Goal: Task Accomplishment & Management: Manage account settings

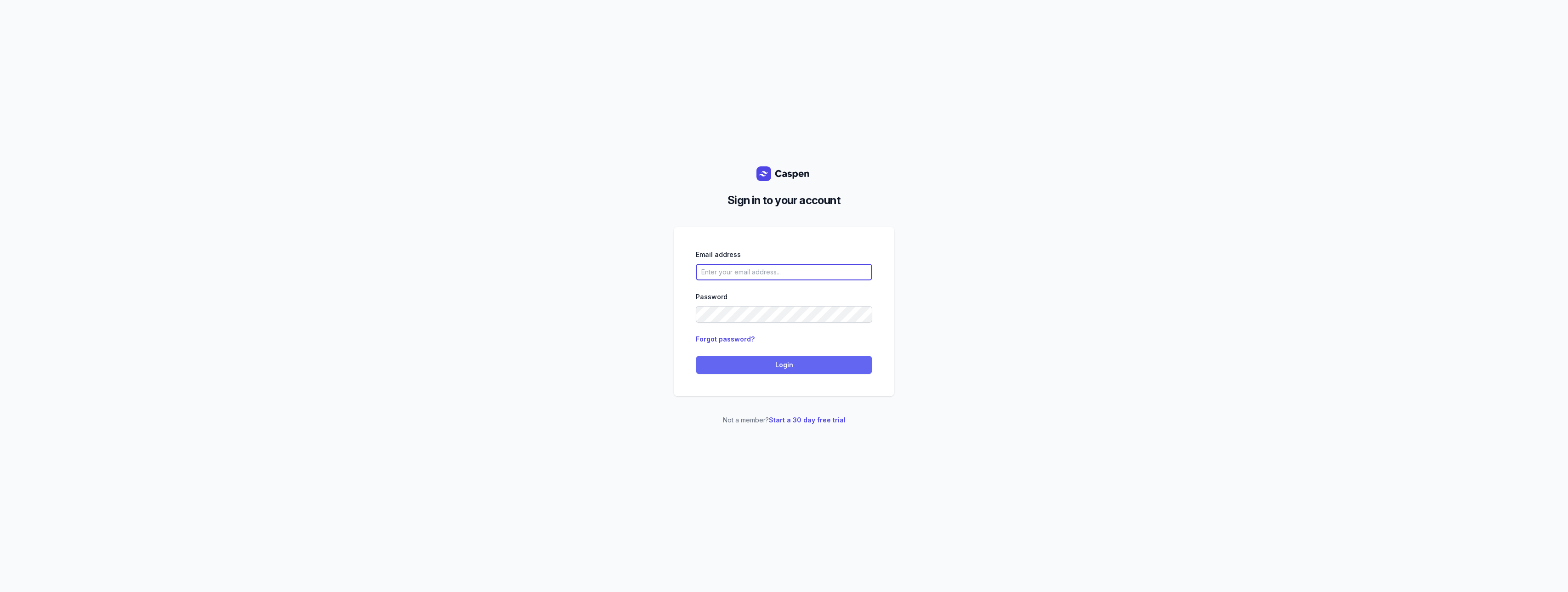
type input "[PERSON_NAME][EMAIL_ADDRESS][DOMAIN_NAME][PERSON_NAME]"
click at [785, 371] on button "Login" at bounding box center [784, 365] width 177 height 19
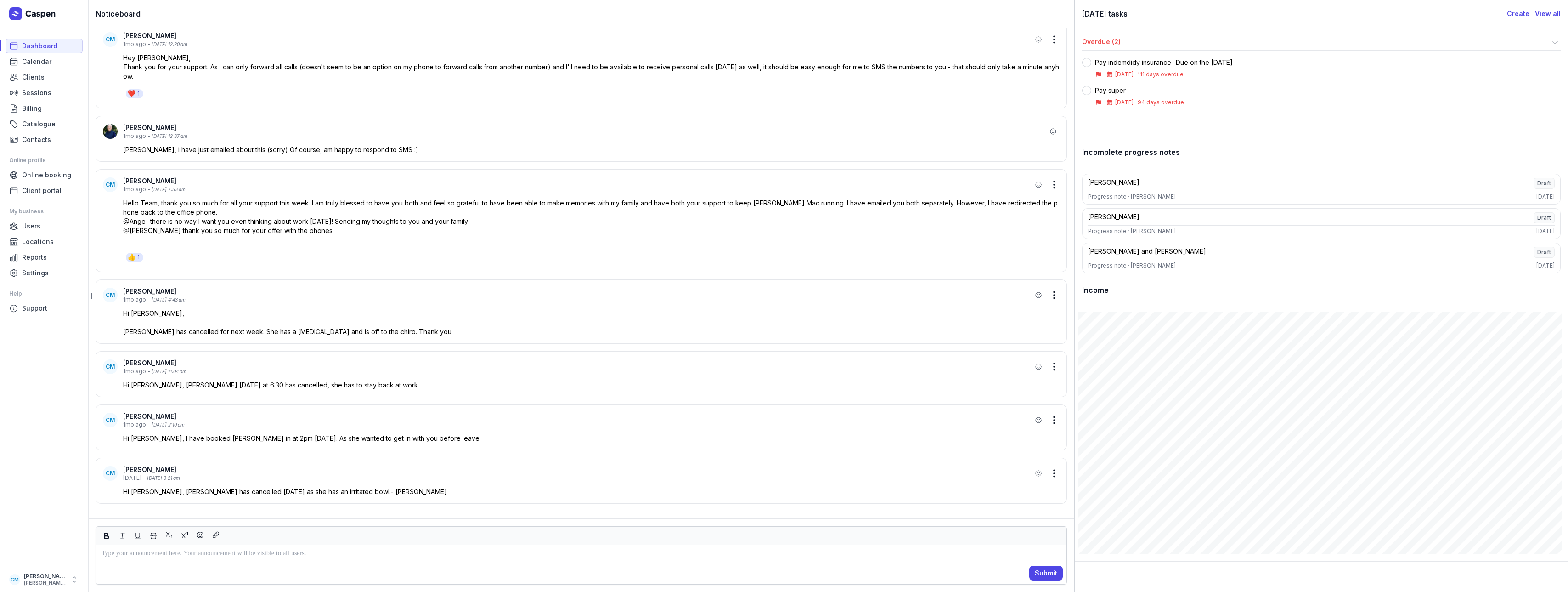
click at [264, 225] on div "Hello Team, thank you so much for all your support this week. I am truly blesse…" at bounding box center [591, 221] width 937 height 46
click at [56, 64] on link "Calendar" at bounding box center [44, 62] width 77 height 15
select select "week"
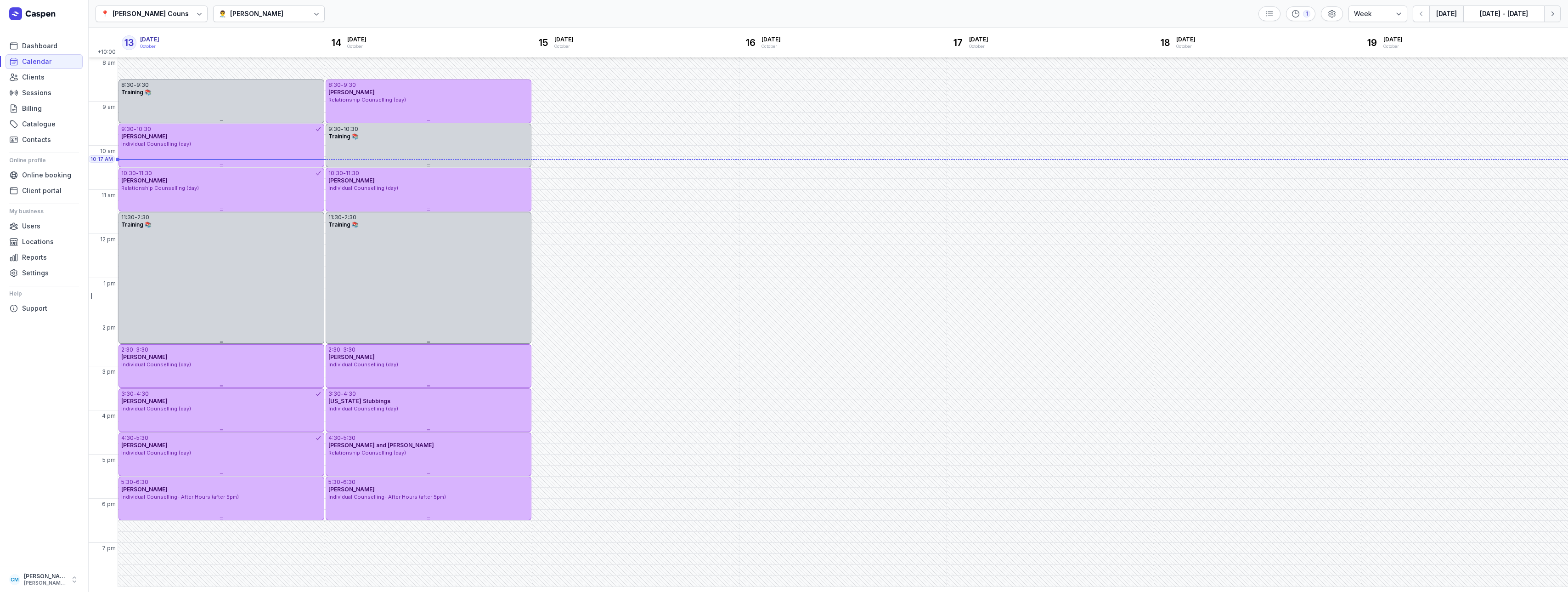
click at [1550, 12] on icon "button" at bounding box center [1553, 13] width 9 height 9
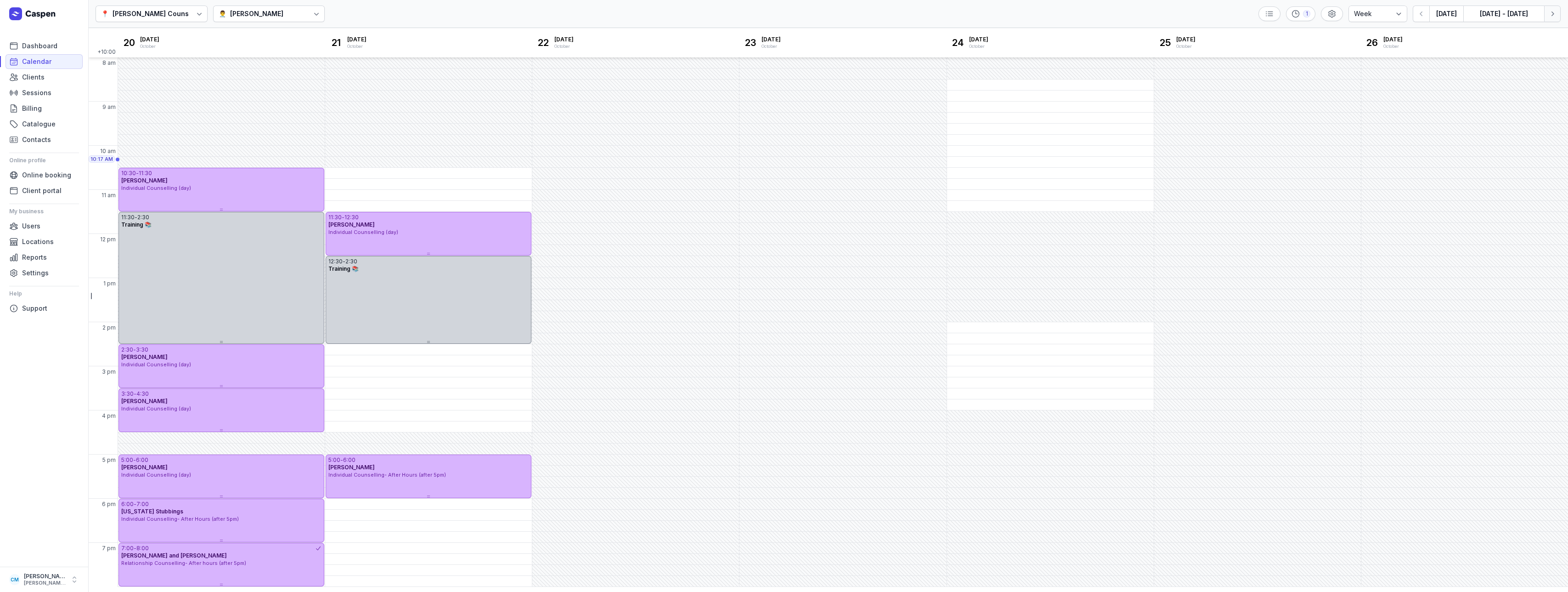
click at [1550, 12] on icon "button" at bounding box center [1553, 13] width 9 height 9
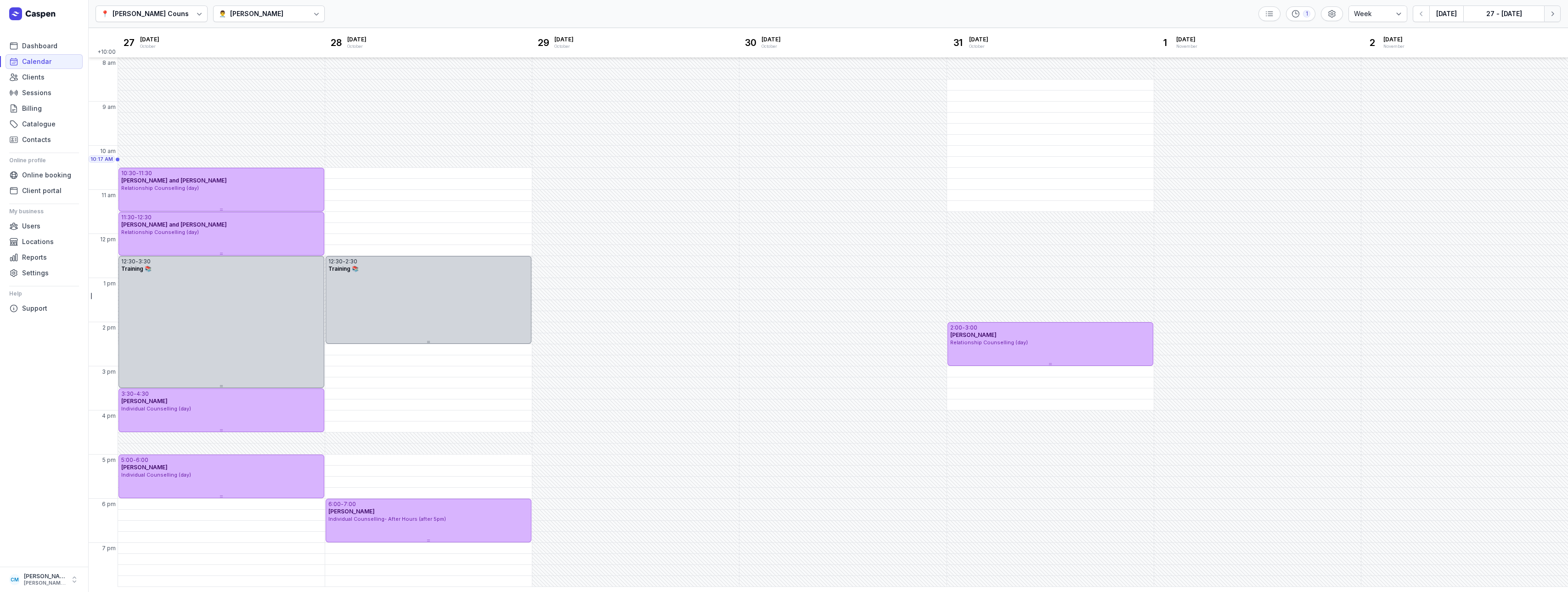
click at [1550, 12] on icon "button" at bounding box center [1553, 13] width 9 height 9
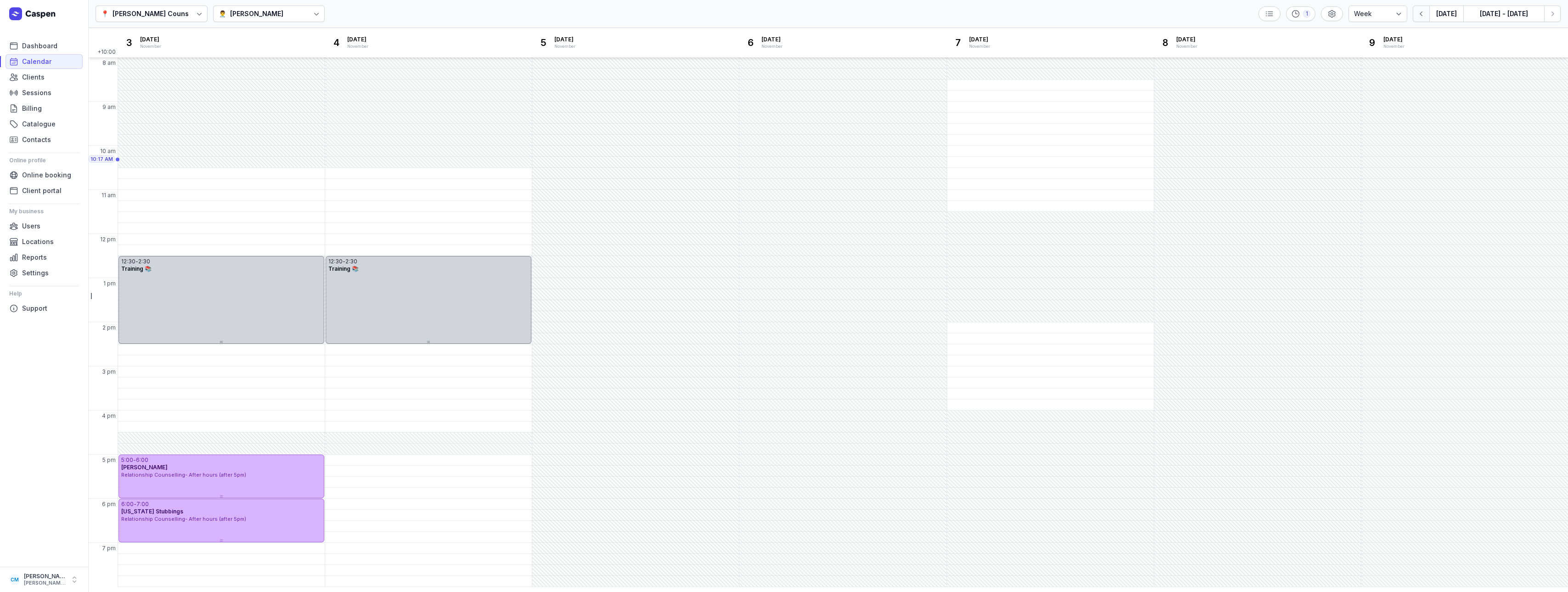
click at [1426, 16] on icon "button" at bounding box center [1421, 13] width 9 height 9
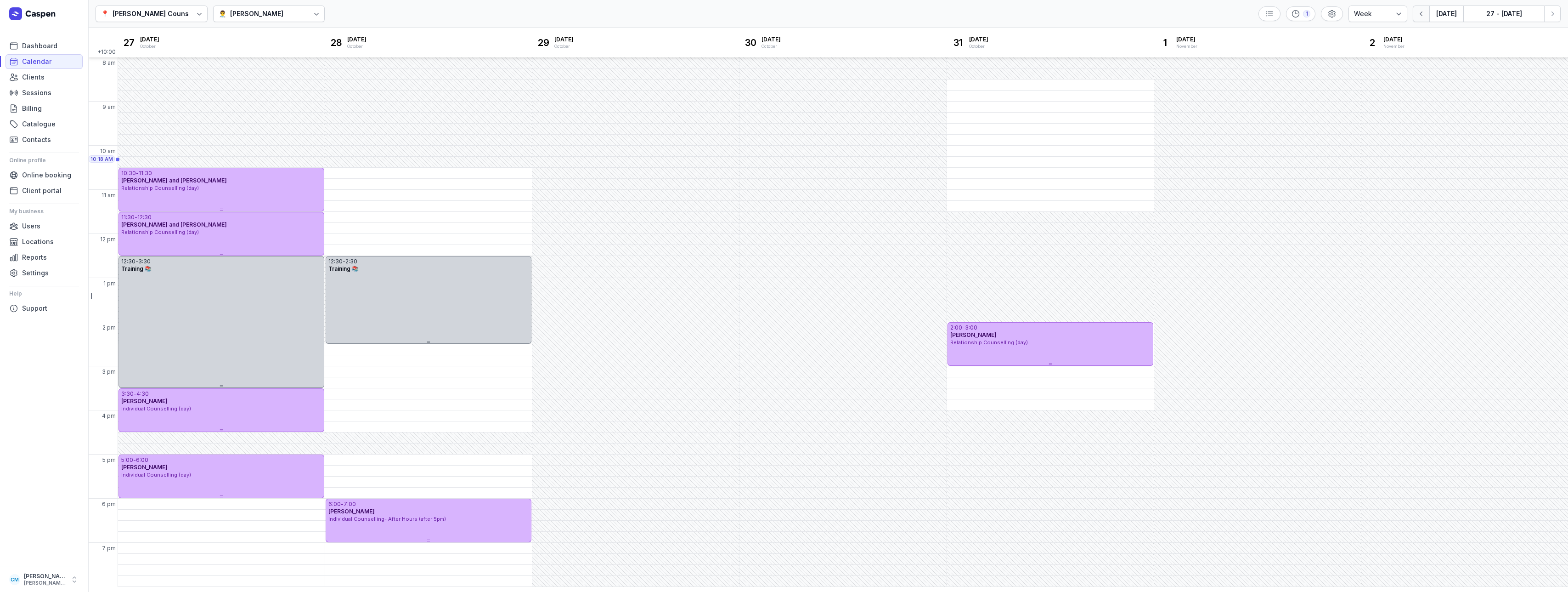
click at [1426, 16] on icon "button" at bounding box center [1421, 13] width 9 height 9
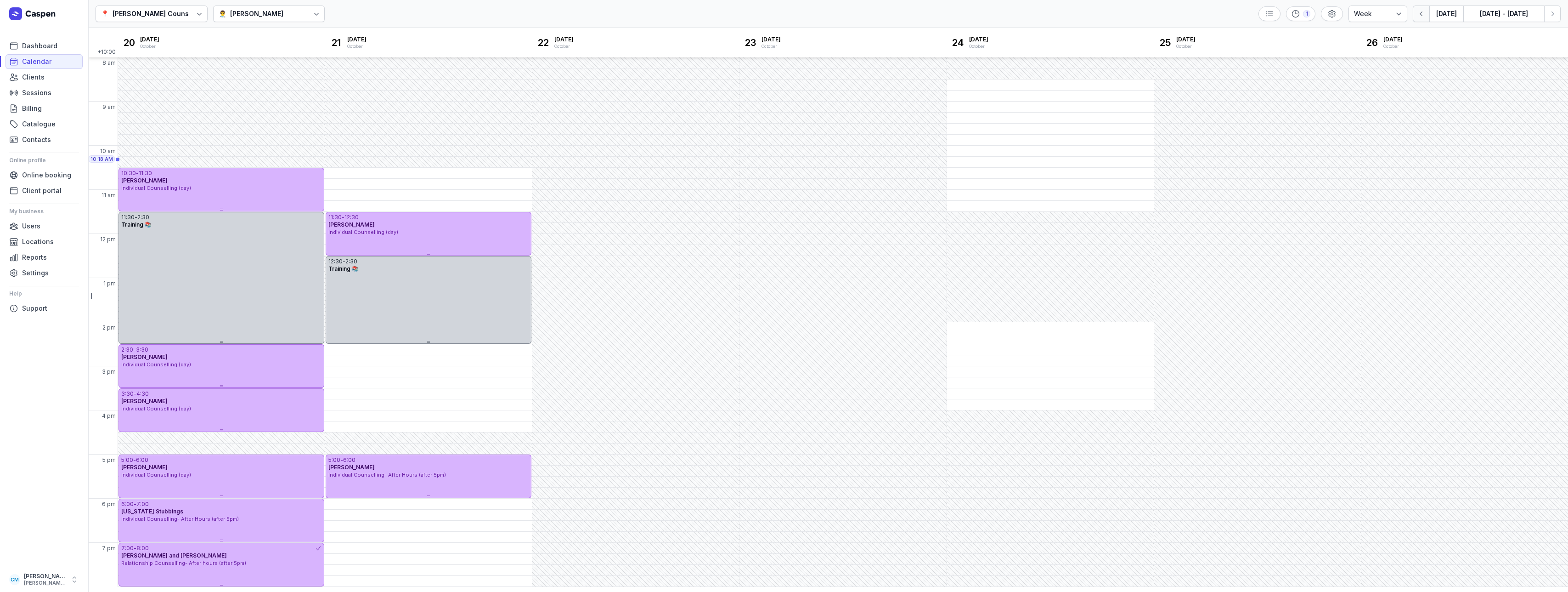
click at [1426, 17] on icon "button" at bounding box center [1421, 13] width 9 height 9
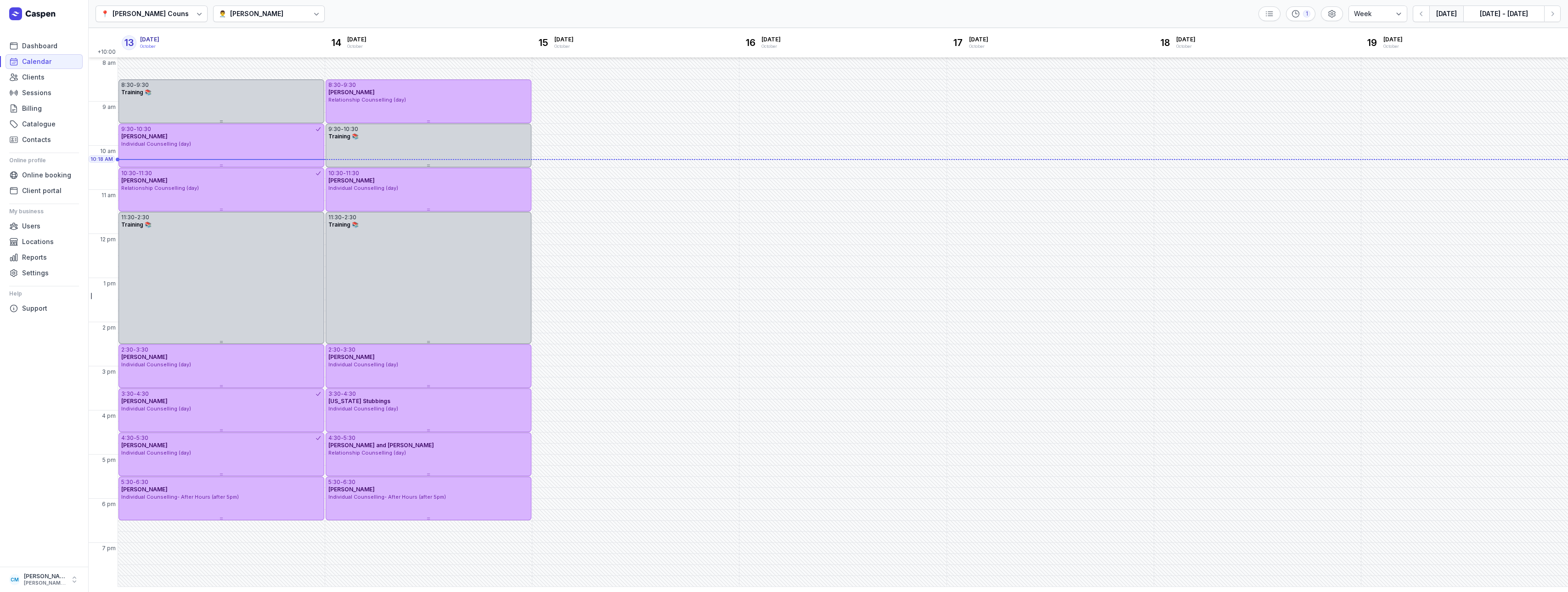
click at [248, 20] on div "👨‍⚕️ [PERSON_NAME]" at bounding box center [269, 14] width 112 height 16
click at [261, 64] on div "[PERSON_NAME]" at bounding box center [252, 64] width 53 height 9
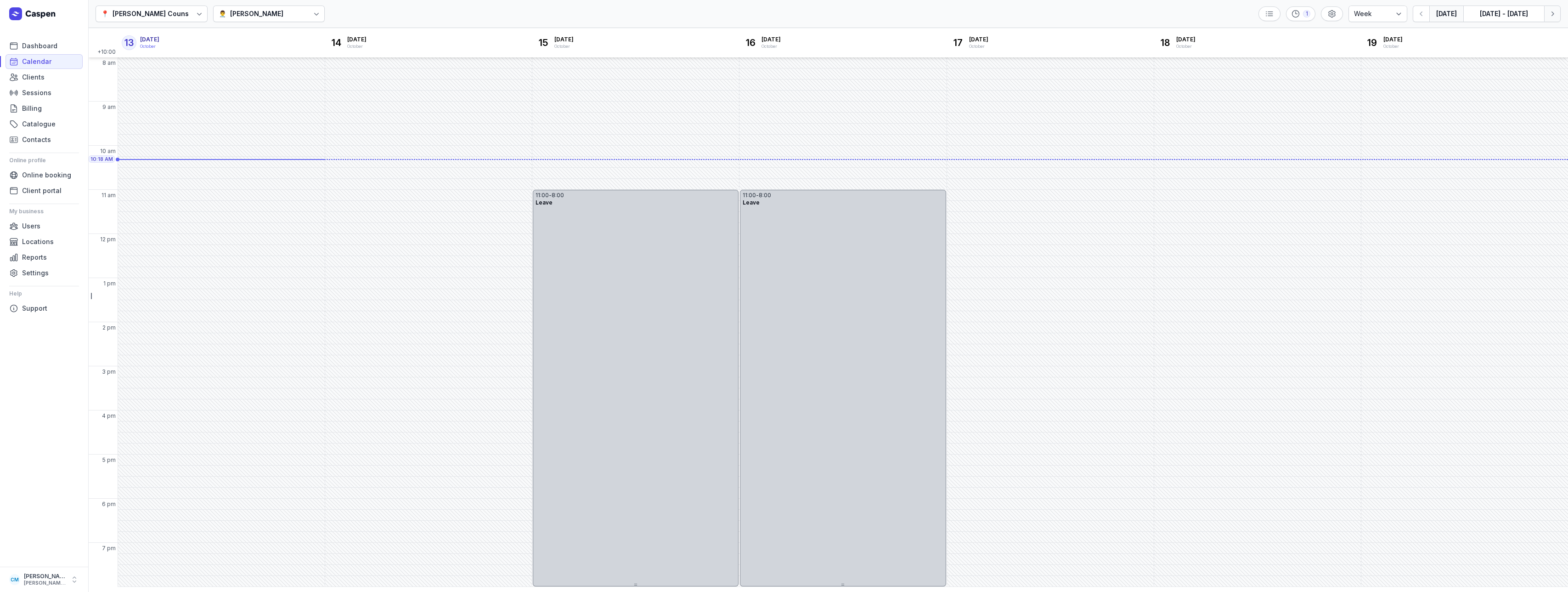
click at [1552, 15] on icon "button" at bounding box center [1553, 13] width 9 height 9
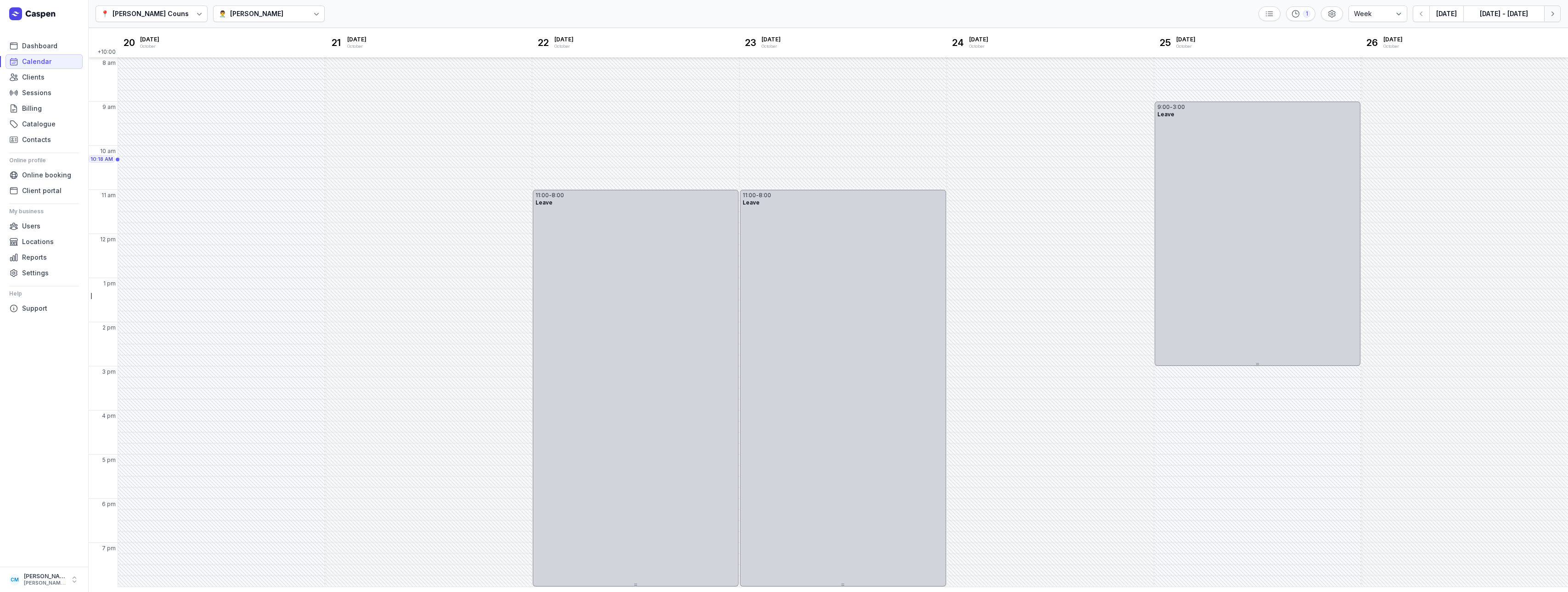
click at [1552, 16] on icon "button" at bounding box center [1553, 13] width 9 height 9
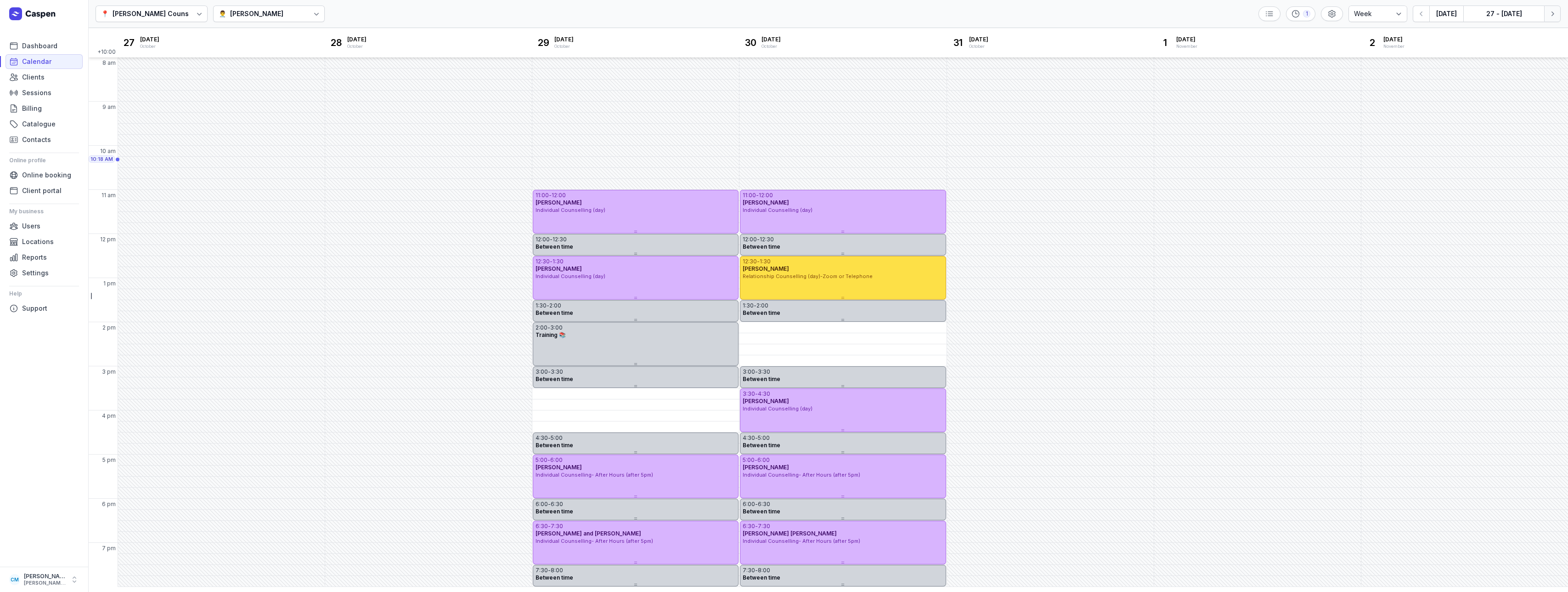
click at [1552, 16] on icon "button" at bounding box center [1553, 13] width 9 height 9
